Goal: Task Accomplishment & Management: Manage account settings

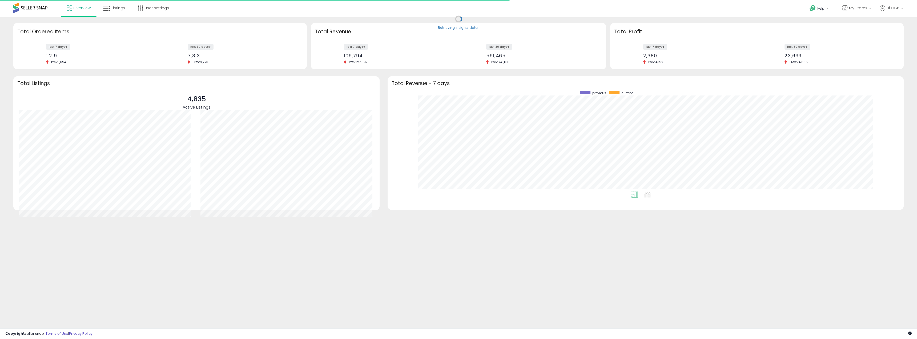
scroll to position [101, 505]
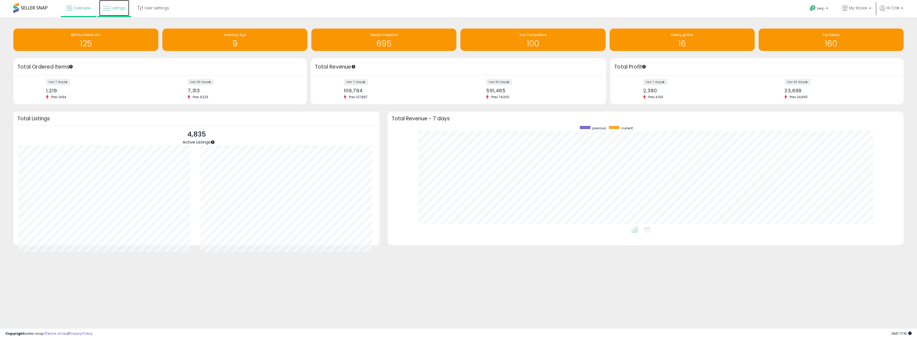
click at [118, 9] on span "Listings" at bounding box center [118, 7] width 14 height 5
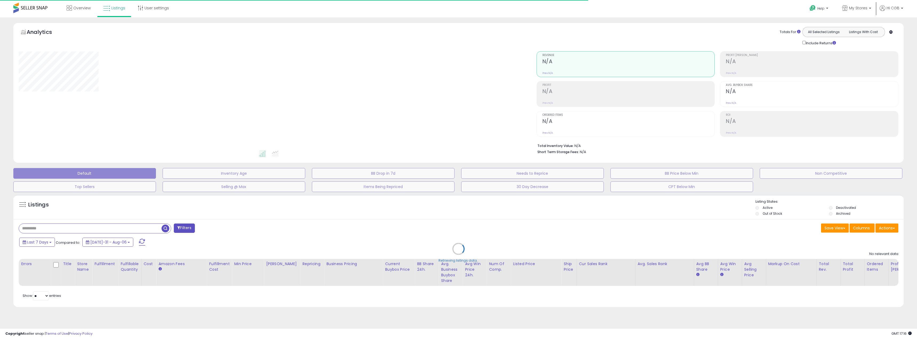
click at [59, 228] on div "Retrieving listings data.." at bounding box center [458, 252] width 898 height 121
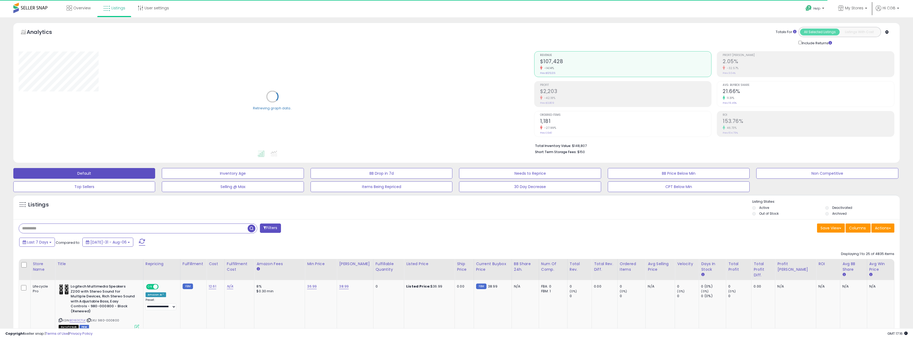
click at [52, 227] on input "text" at bounding box center [133, 228] width 229 height 9
paste input "**********"
type input "**********"
click at [253, 228] on span "button" at bounding box center [252, 228] width 8 height 8
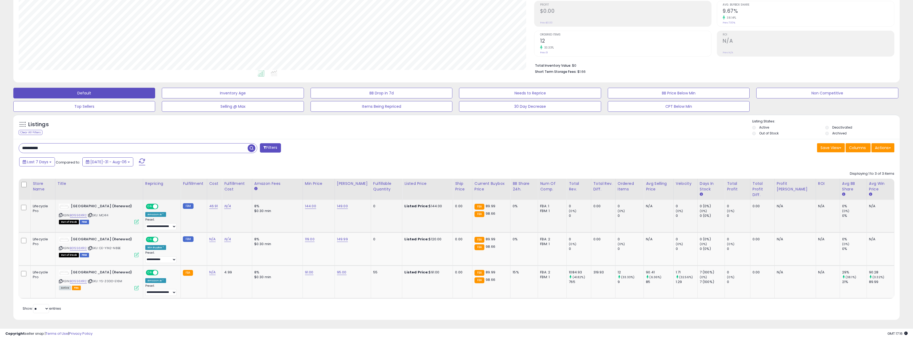
scroll to position [109, 515]
click at [310, 209] on link "91.00" at bounding box center [310, 205] width 11 height 5
click at [337, 270] on td "95.00" at bounding box center [352, 281] width 36 height 33
click at [343, 209] on link "95.00" at bounding box center [342, 205] width 11 height 5
drag, startPoint x: 330, startPoint y: 257, endPoint x: 248, endPoint y: 239, distance: 83.8
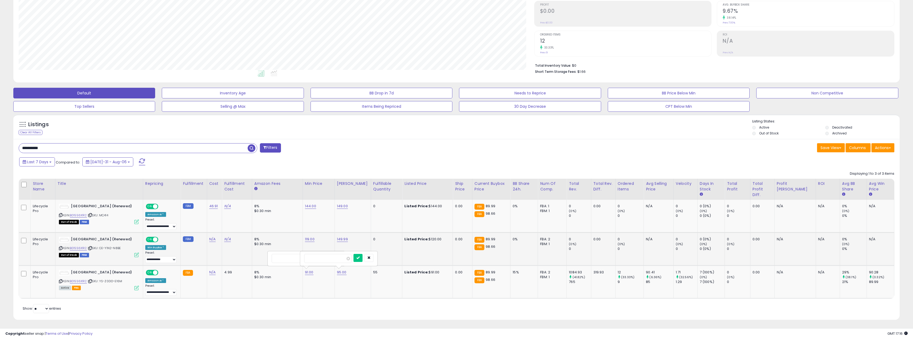
click at [248, 239] on tbody "Lifecycle Pro Apple Airport Express Base Station (Renewed) ASIN: B01556X1R2 | S…" at bounding box center [456, 249] width 875 height 99
type input "******"
click button "submit" at bounding box center [357, 258] width 9 height 8
click at [313, 209] on link "91.00" at bounding box center [310, 205] width 11 height 5
drag, startPoint x: 304, startPoint y: 262, endPoint x: 259, endPoint y: 249, distance: 47.1
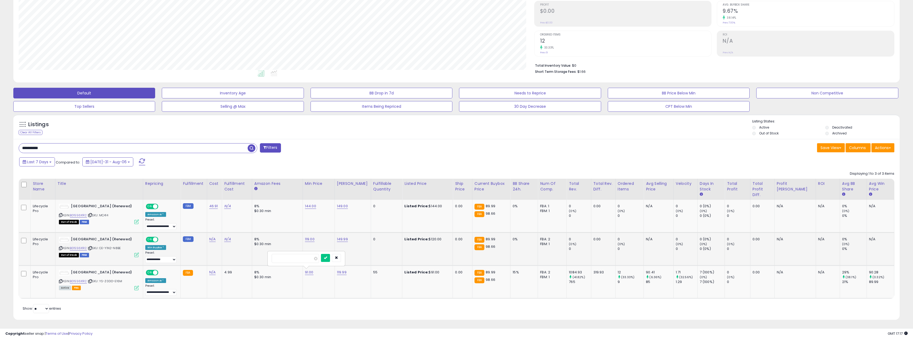
click at [259, 249] on tbody "Lifecycle Pro Apple Airport Express Base Station (Renewed) ASIN: B01556X1R2 | S…" at bounding box center [456, 249] width 875 height 99
type input "******"
click button "submit" at bounding box center [325, 258] width 9 height 8
click at [78, 283] on link "B01556X1R2" at bounding box center [78, 281] width 17 height 5
